Goal: Task Accomplishment & Management: Use online tool/utility

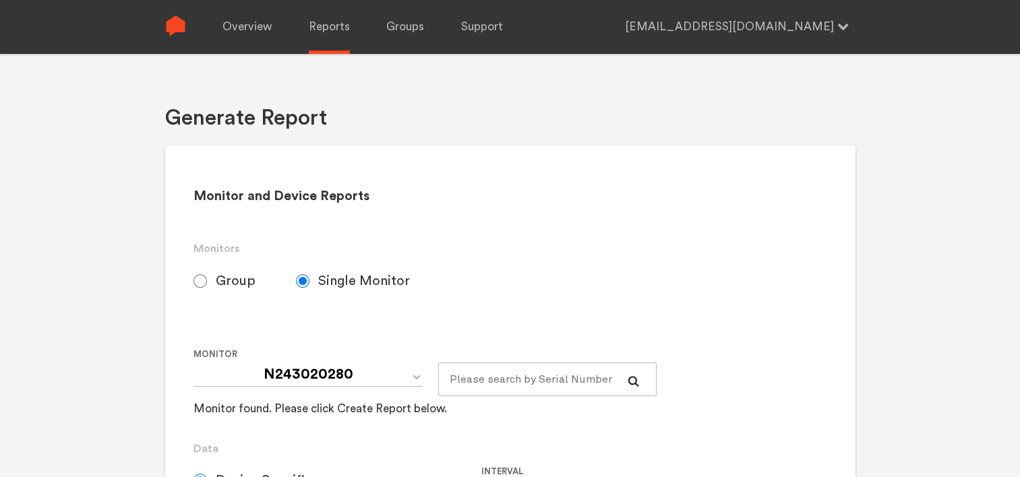
click at [222, 280] on span "Group" at bounding box center [236, 281] width 40 height 16
click at [207, 280] on input "Group" at bounding box center [199, 280] width 13 height 13
radio input "true"
radio input "false"
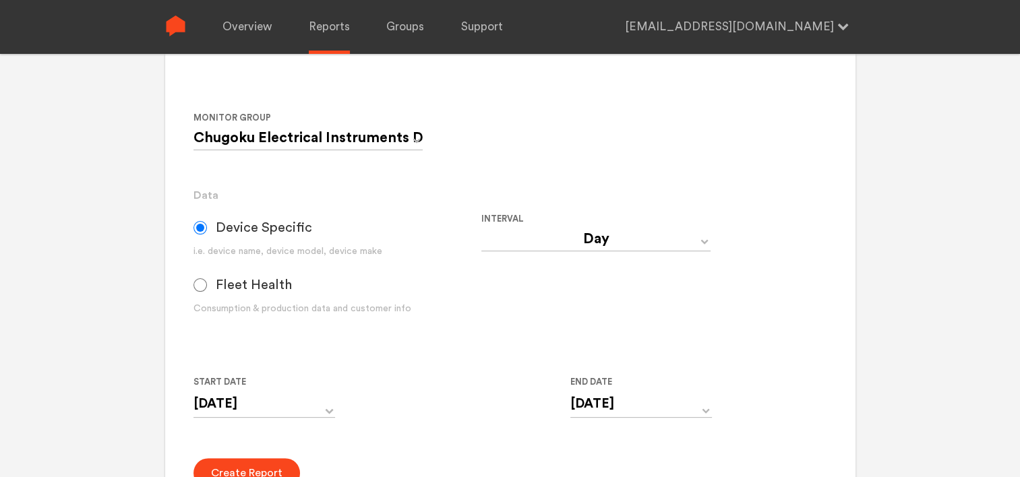
scroll to position [270, 0]
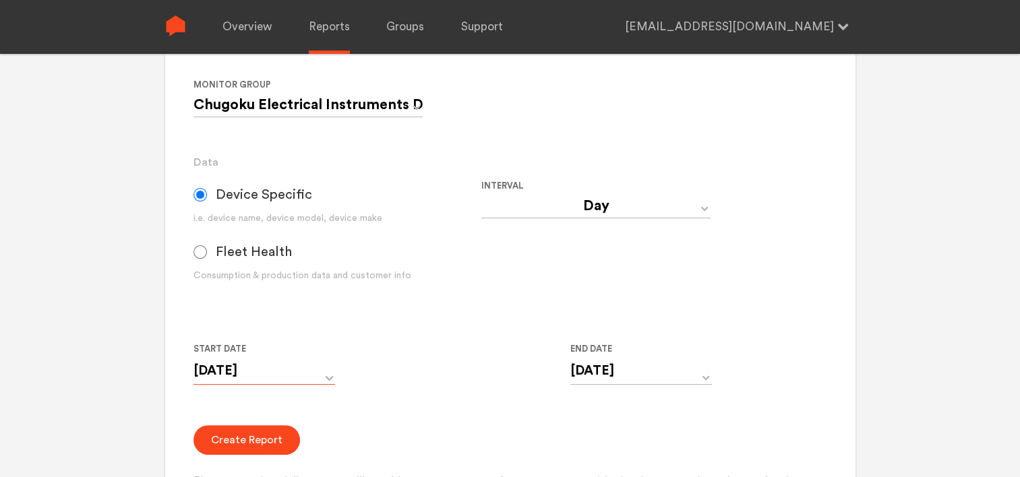
click at [311, 371] on input "[DATE]" at bounding box center [264, 371] width 142 height 28
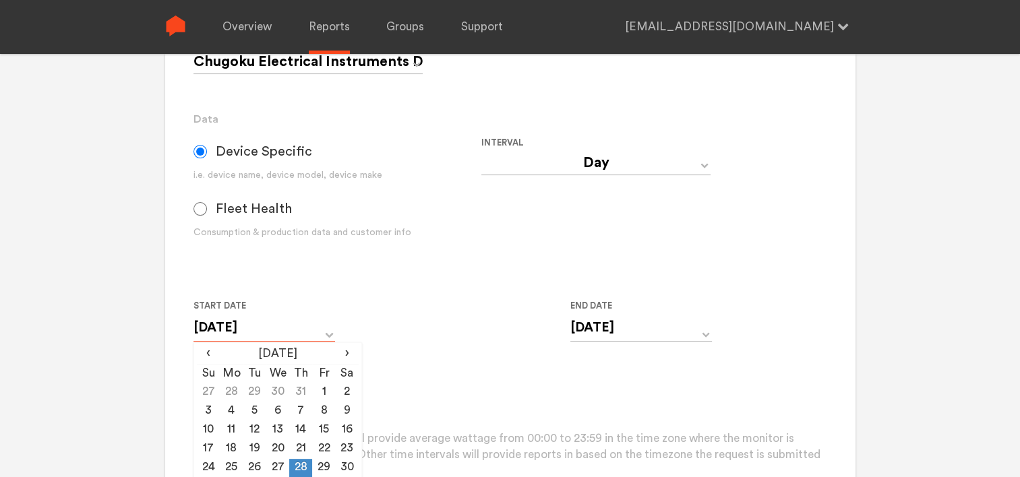
scroll to position [337, 0]
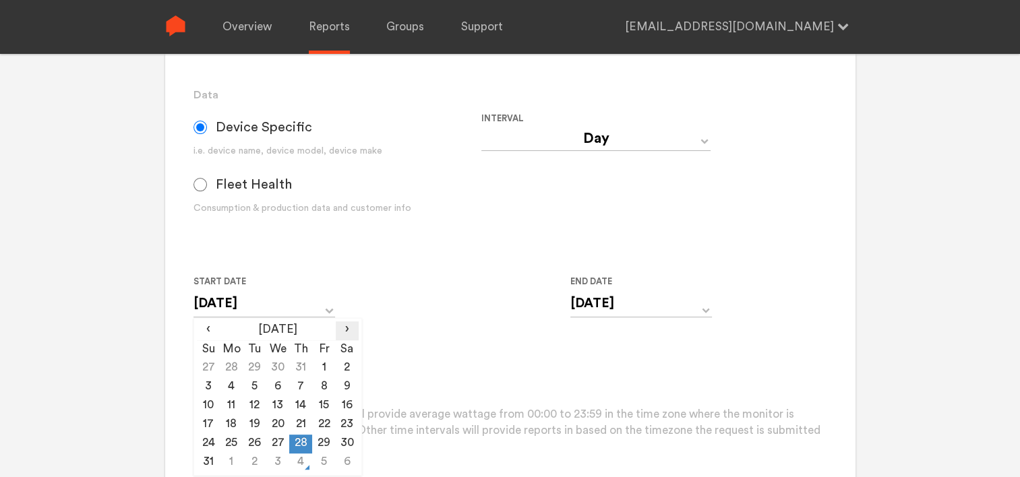
click at [346, 330] on span "›" at bounding box center [347, 329] width 23 height 16
click at [282, 368] on td "3" at bounding box center [277, 368] width 23 height 19
type input "[DATE]"
drag, startPoint x: 606, startPoint y: 309, endPoint x: 628, endPoint y: 311, distance: 22.3
click at [607, 309] on input "[DATE]" at bounding box center [641, 304] width 142 height 28
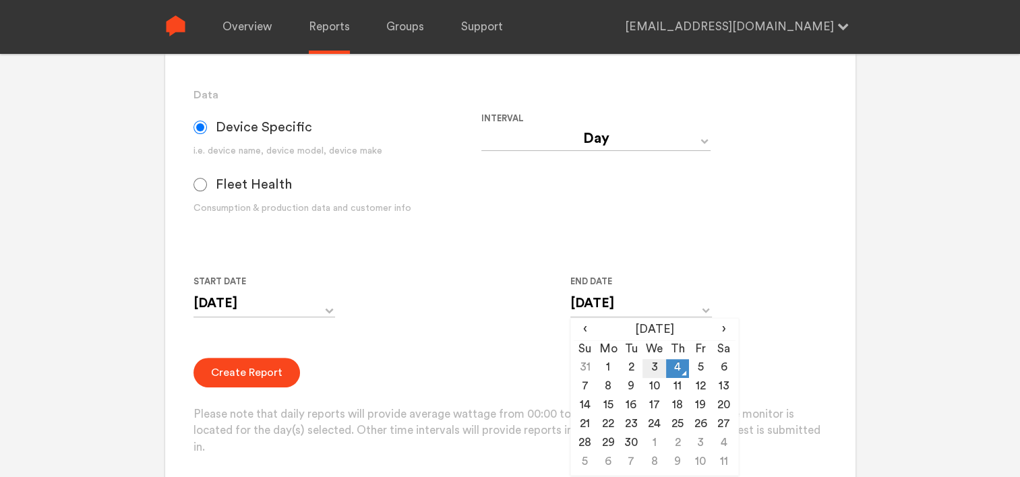
click at [654, 368] on td "3" at bounding box center [653, 368] width 23 height 19
type input "[DATE]"
click at [257, 375] on button "Create Report" at bounding box center [246, 373] width 106 height 30
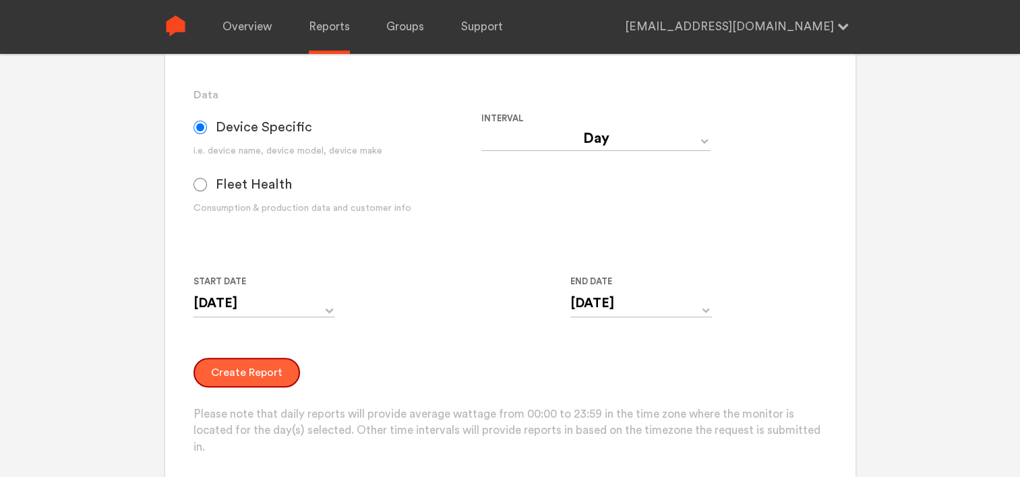
click at [225, 379] on button "Create Report" at bounding box center [246, 373] width 106 height 30
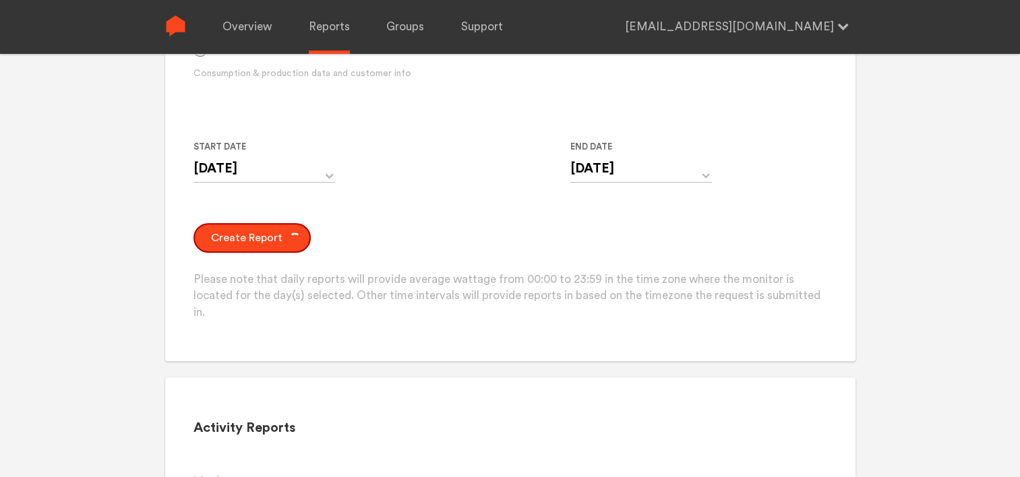
scroll to position [404, 0]
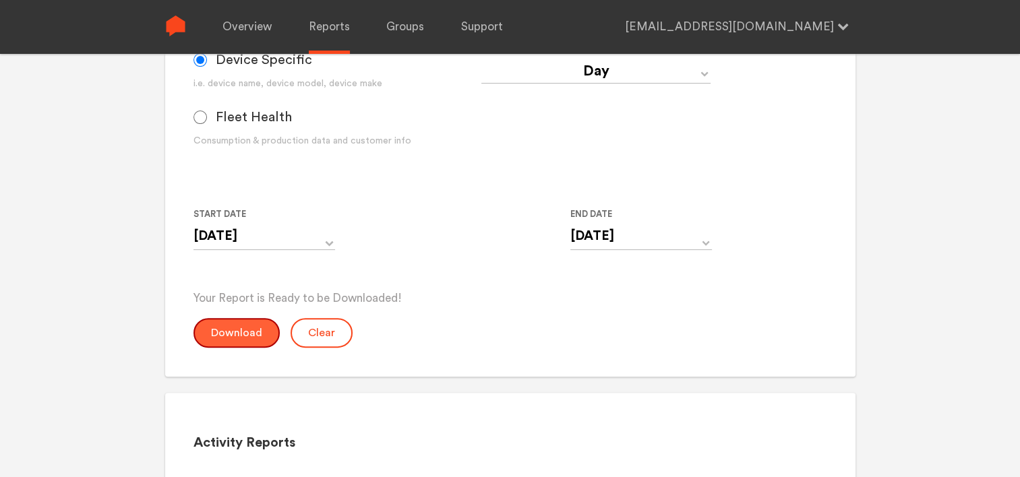
click at [221, 323] on button "Download" at bounding box center [236, 333] width 86 height 30
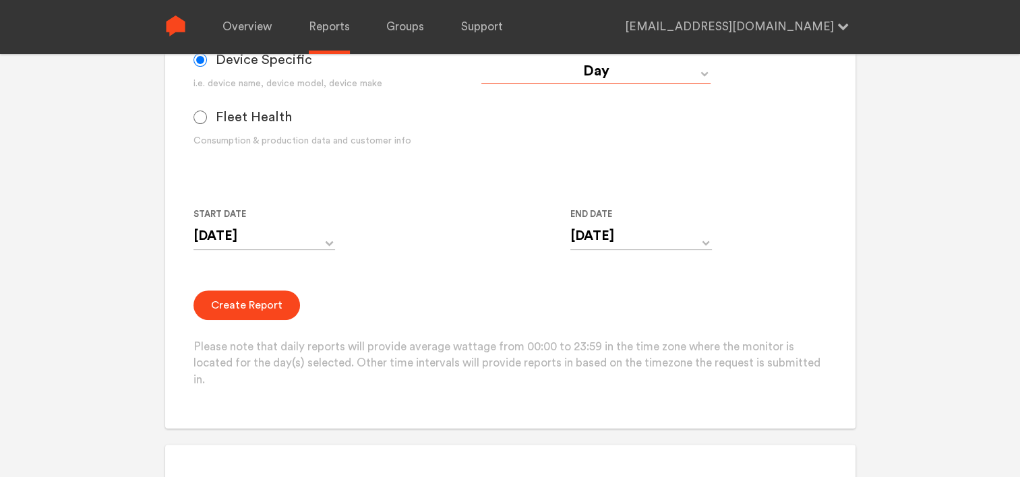
click at [539, 81] on select "Day Year Month Week Hour 30 Minute 15 Minute 5 Minute Minute" at bounding box center [595, 71] width 229 height 24
select select "Minute"
click at [481, 59] on select "Day Year Month Week Hour 30 Minute 15 Minute 5 Minute Minute" at bounding box center [595, 71] width 229 height 24
type input "[DATE] 12:00 AM"
type input "[DATE] 11:59 PM"
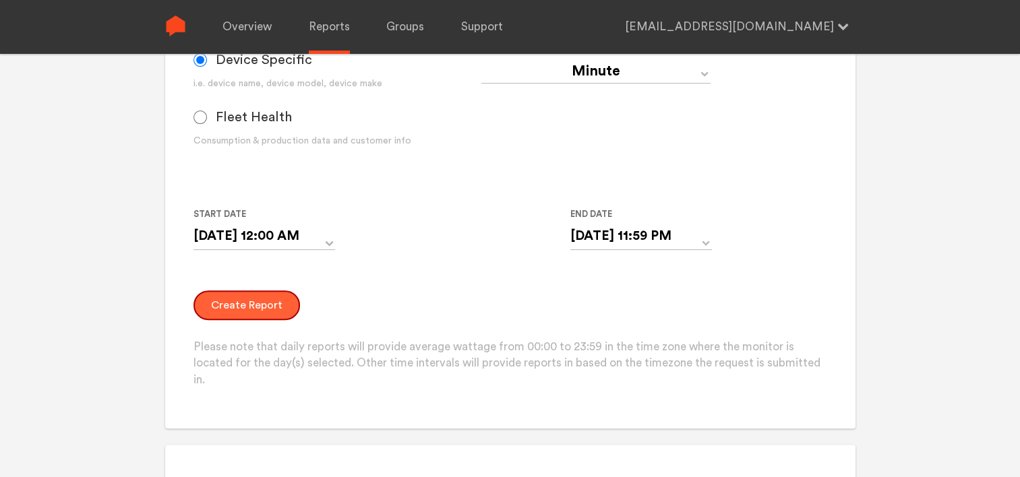
click at [256, 303] on button "Create Report" at bounding box center [246, 305] width 106 height 30
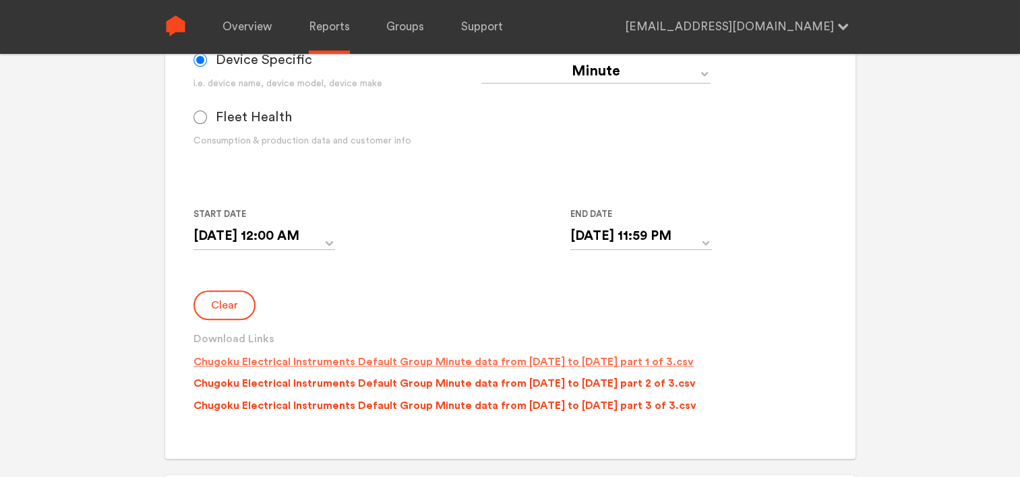
click at [393, 361] on p "Chugoku Electrical Instruments Default Group Minute data from [DATE] to [DATE] …" at bounding box center [443, 362] width 500 height 16
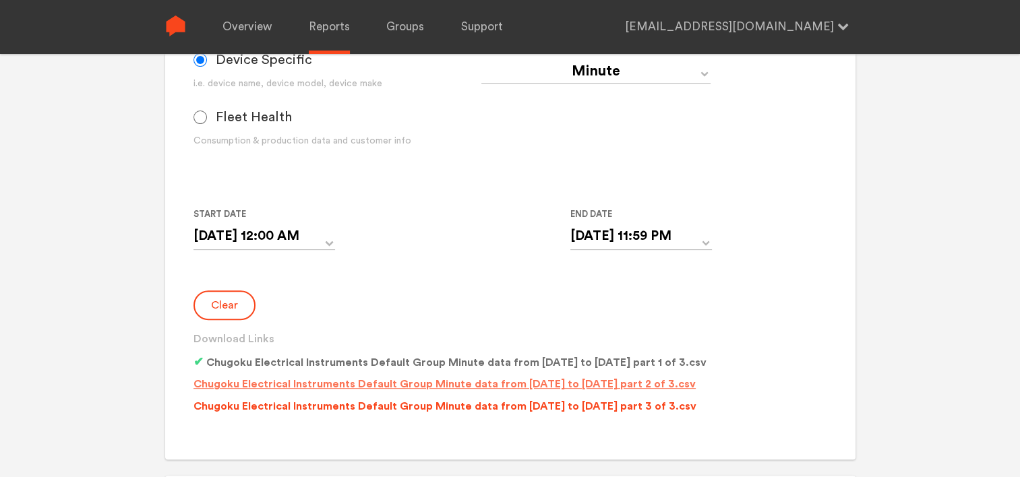
click at [412, 385] on p "Chugoku Electrical Instruments Default Group Minute data from [DATE] to [DATE] …" at bounding box center [444, 384] width 502 height 16
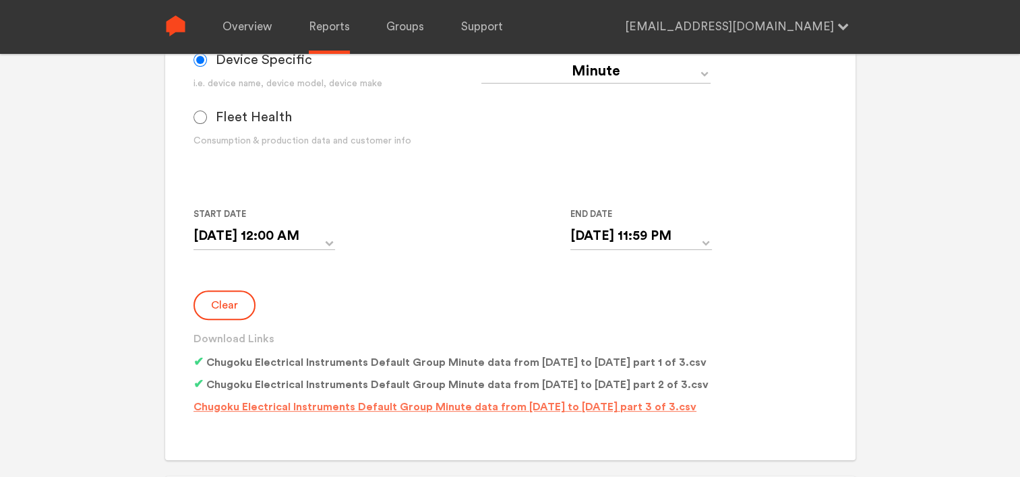
click at [607, 407] on p "Chugoku Electrical Instruments Default Group Minute data from [DATE] to [DATE] …" at bounding box center [444, 407] width 503 height 16
